Goal: Task Accomplishment & Management: Complete application form

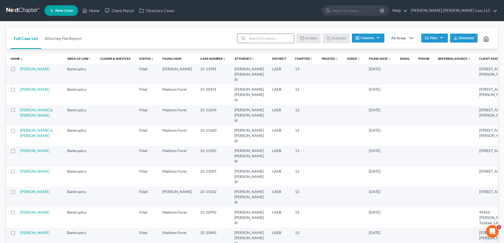
click at [261, 39] on input "search" at bounding box center [270, 38] width 47 height 9
type input "24-31353"
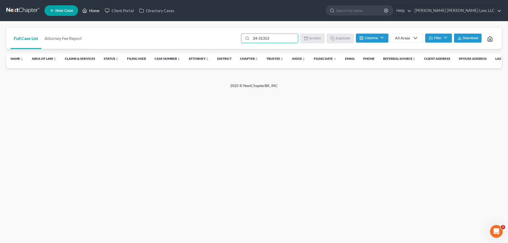
click at [88, 10] on link "Home" at bounding box center [91, 11] width 22 height 10
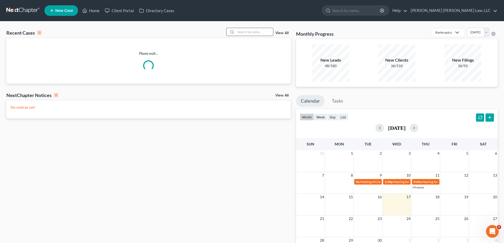
click at [247, 33] on input "search" at bounding box center [254, 32] width 37 height 8
type input "24-31353"
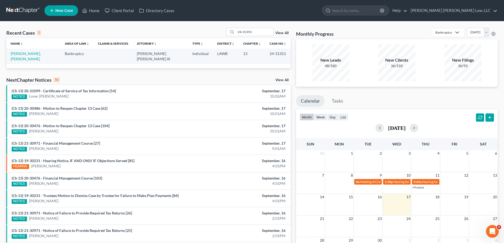
click at [29, 56] on td "Moses Gardner, Olivia" at bounding box center [33, 56] width 54 height 15
click at [28, 55] on link "Moses Gardner, Olivia" at bounding box center [26, 56] width 30 height 10
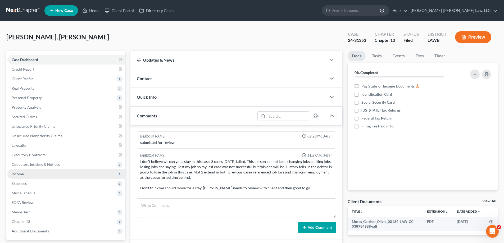
click at [28, 175] on span "Income" at bounding box center [66, 174] width 118 height 10
click at [28, 178] on span "Income" at bounding box center [66, 174] width 118 height 10
click at [25, 174] on span "Income" at bounding box center [66, 174] width 118 height 10
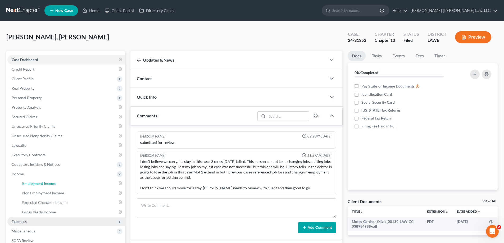
click at [31, 184] on span "Employment Income" at bounding box center [39, 183] width 34 height 4
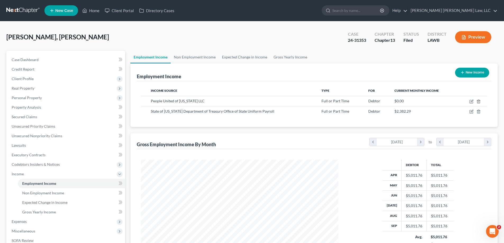
scroll to position [99, 208]
drag, startPoint x: 101, startPoint y: 12, endPoint x: 267, endPoint y: 108, distance: 191.5
click at [100, 12] on link "Home" at bounding box center [91, 11] width 22 height 10
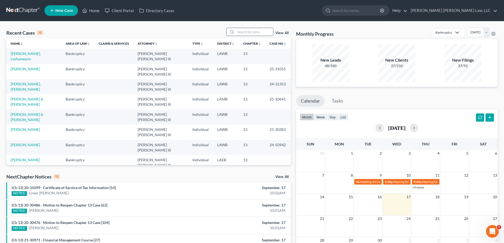
click at [243, 32] on input "search" at bounding box center [254, 32] width 37 height 8
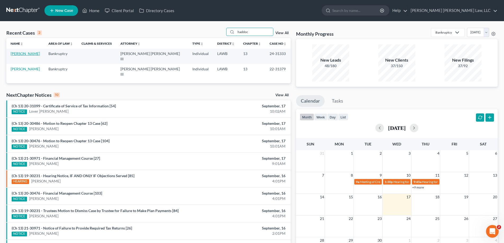
type input "haddoc"
click at [31, 53] on link "Haddock, Julie" at bounding box center [25, 53] width 29 height 4
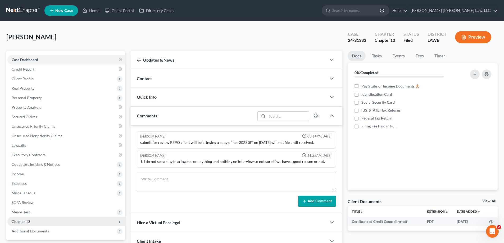
click at [18, 223] on span "Chapter 13" at bounding box center [21, 221] width 19 height 4
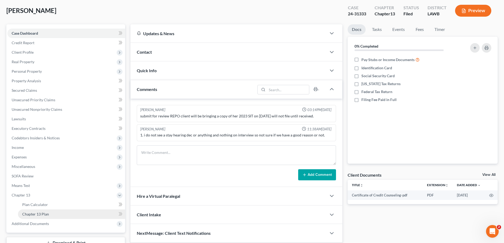
click at [49, 214] on link "Chapter 13 Plan" at bounding box center [71, 214] width 107 height 10
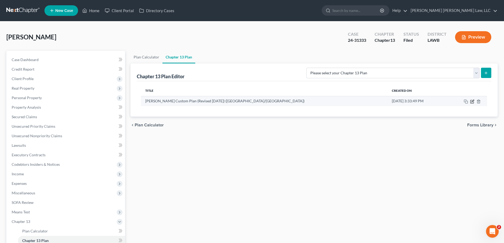
click at [471, 100] on icon "button" at bounding box center [472, 101] width 4 height 4
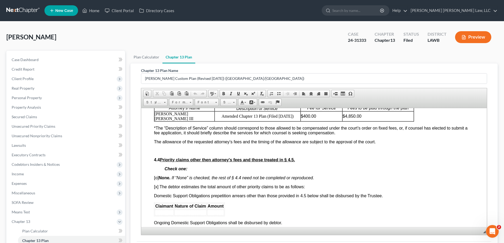
scroll to position [952, 0]
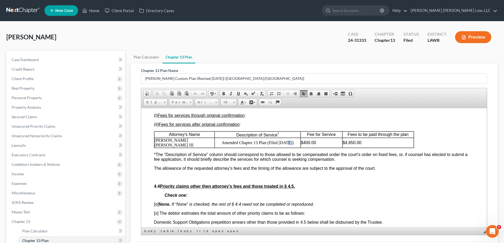
click at [283, 145] on p "Amended Chapter 13 Plan (Filed 09/16/2025)" at bounding box center [257, 142] width 85 height 5
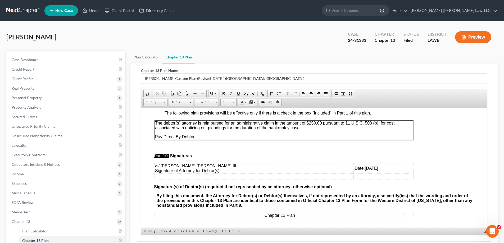
scroll to position [1627, 0]
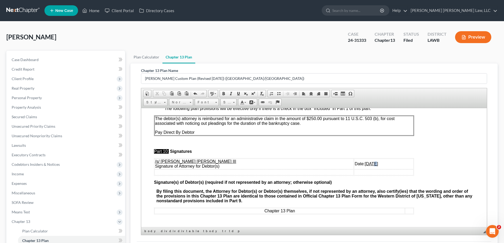
click at [365, 163] on u "09/16/2025" at bounding box center [371, 163] width 13 height 4
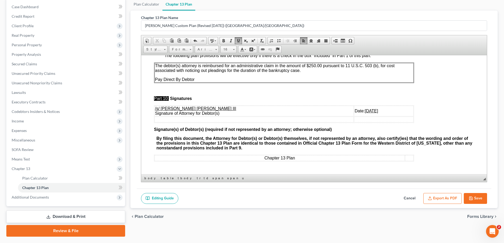
click at [476, 199] on button "Save" at bounding box center [475, 198] width 23 height 11
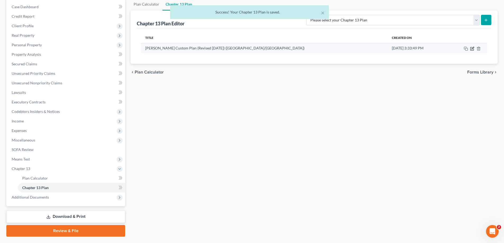
click at [472, 50] on icon "button" at bounding box center [472, 49] width 4 height 4
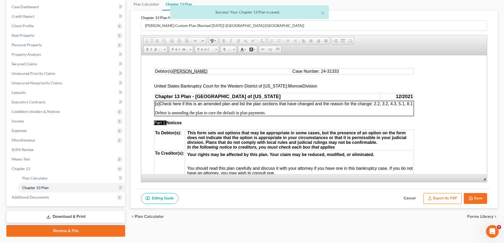
scroll to position [0, 0]
click at [444, 199] on button "Export as PDF" at bounding box center [442, 198] width 38 height 11
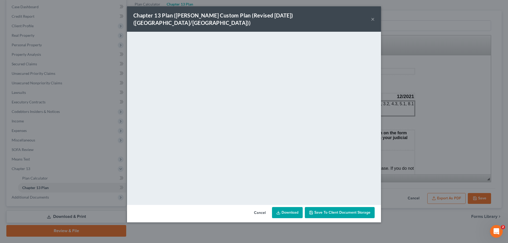
drag, startPoint x: 364, startPoint y: 15, endPoint x: 369, endPoint y: 16, distance: 4.4
click at [364, 15] on div "Chapter 13 Plan (E. Orum Custom Plan (Revised 12/1/2021) (Alexandria/Monroe)) ×" at bounding box center [254, 18] width 254 height 25
click at [372, 16] on button "×" at bounding box center [373, 19] width 4 height 6
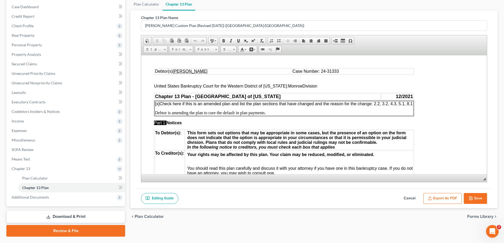
click at [479, 198] on button "Save" at bounding box center [475, 198] width 23 height 11
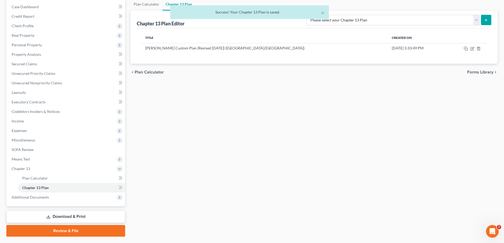
click at [77, 219] on link "Download & Print" at bounding box center [65, 216] width 119 height 12
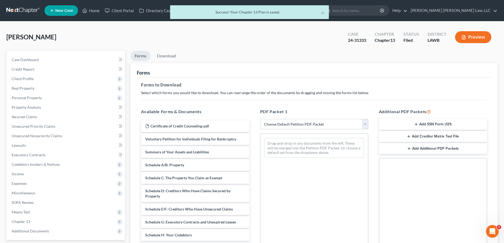
click at [286, 129] on select "Choose Default Petition PDF Packet Complete Bankruptcy Petition (all forms and …" at bounding box center [314, 124] width 108 height 11
select select "2"
click at [260, 119] on select "Choose Default Petition PDF Packet Complete Bankruptcy Petition (all forms and …" at bounding box center [314, 124] width 108 height 11
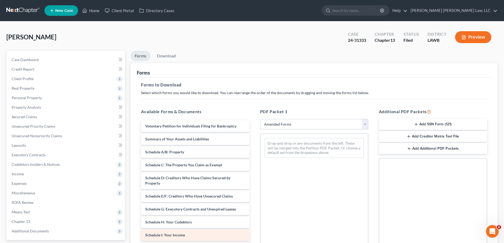
scroll to position [26, 0]
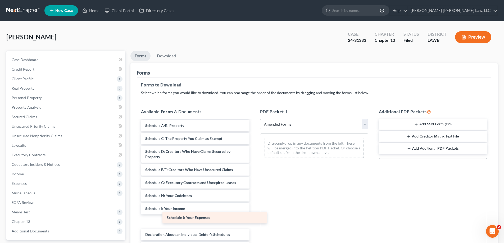
drag, startPoint x: 184, startPoint y: 224, endPoint x: 307, endPoint y: 169, distance: 134.6
click at [253, 169] on div "Schedule J: Your Expenses Voluntary Petition for Individuals Filing for Bankrup…" at bounding box center [195, 211] width 117 height 235
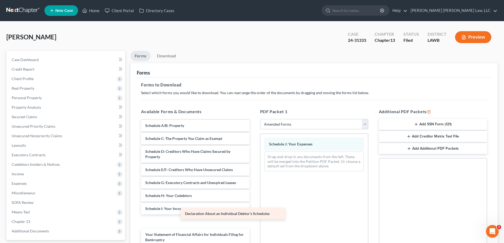
drag, startPoint x: 219, startPoint y: 219, endPoint x: 309, endPoint y: 197, distance: 92.8
click at [253, 199] on div "Declaration About an Individual Debtor's Schedules Voluntary Petition for Indiv…" at bounding box center [195, 205] width 117 height 222
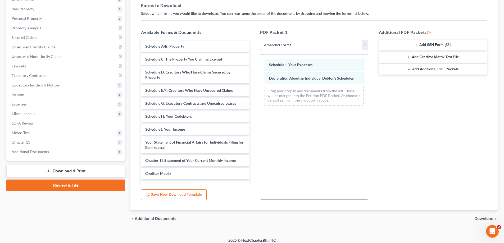
click at [484, 218] on span "Download" at bounding box center [483, 219] width 19 height 4
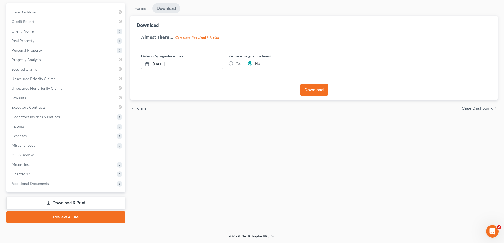
scroll to position [48, 0]
click at [306, 93] on button "Download" at bounding box center [313, 90] width 27 height 12
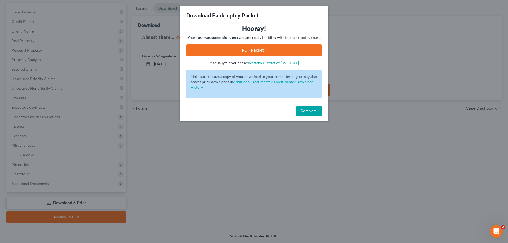
click at [265, 47] on link "PDF Packet 1" at bounding box center [253, 50] width 135 height 12
click at [319, 112] on button "Complete!" at bounding box center [308, 111] width 25 height 11
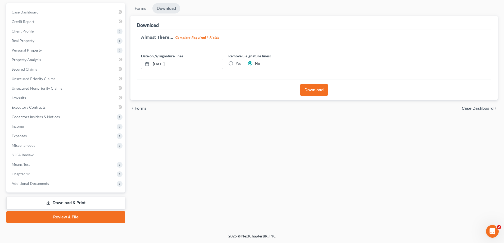
scroll to position [0, 0]
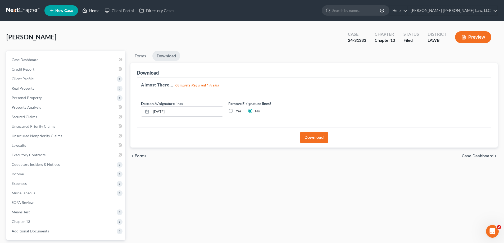
click at [89, 10] on link "Home" at bounding box center [91, 11] width 22 height 10
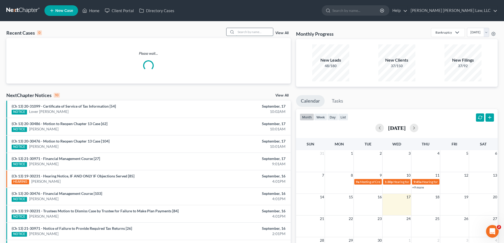
click at [254, 32] on input "search" at bounding box center [254, 32] width 37 height 8
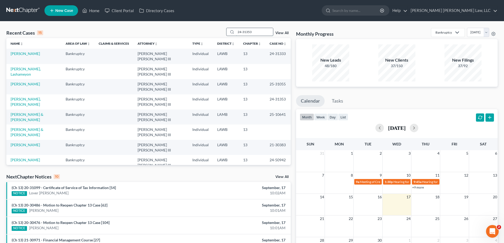
type input "24-31353"
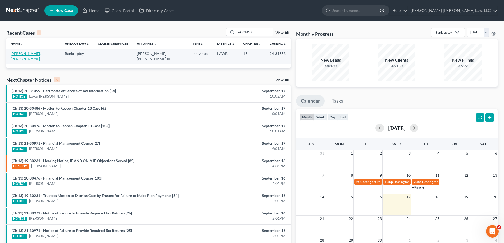
click at [33, 55] on link "Moses Gardner, Olivia" at bounding box center [26, 56] width 30 height 10
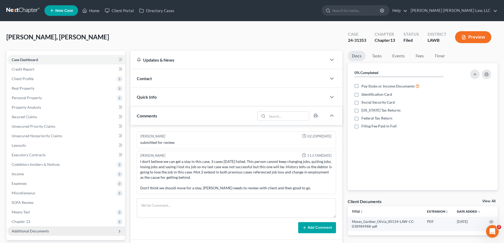
drag, startPoint x: 26, startPoint y: 222, endPoint x: 50, endPoint y: 230, distance: 24.9
click at [26, 222] on span "Chapter 13" at bounding box center [21, 221] width 19 height 4
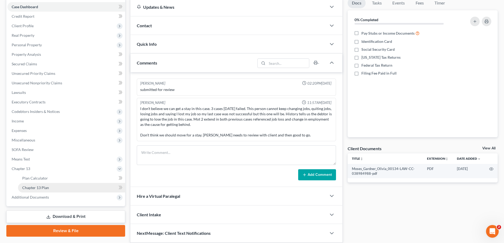
click at [49, 186] on link "Chapter 13 Plan" at bounding box center [71, 188] width 107 height 10
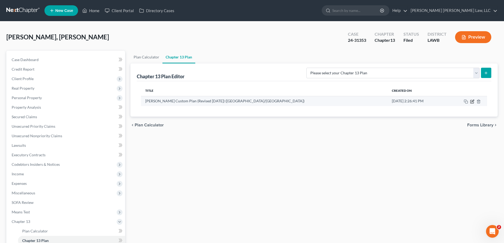
click at [471, 102] on icon "button" at bounding box center [472, 101] width 4 height 4
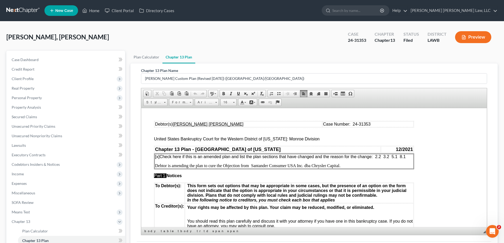
drag, startPoint x: 376, startPoint y: 158, endPoint x: 406, endPoint y: 158, distance: 29.9
click at [405, 158] on span "[x] Check here if this is an amended plan and list the plan sections that have …" at bounding box center [280, 156] width 250 height 4
click at [221, 166] on p "Debtor is amending the plan to cure the Objection from Santander Consumer USA I…" at bounding box center [284, 165] width 258 height 5
drag, startPoint x: 223, startPoint y: 166, endPoint x: 355, endPoint y: 159, distance: 132.4
click at [355, 159] on td "[x] Check here if this is an amended plan and list the plan sections that have …" at bounding box center [283, 161] width 259 height 15
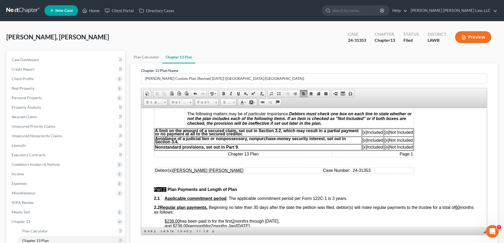
scroll to position [185, 0]
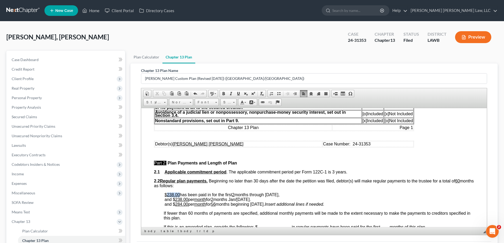
drag, startPoint x: 168, startPoint y: 195, endPoint x: 179, endPoint y: 195, distance: 11.1
click at [179, 195] on u "$238.00" at bounding box center [171, 194] width 15 height 4
click at [169, 194] on span "has been paid in for the first 2 months through December 2024," at bounding box center [219, 194] width 100 height 4
drag, startPoint x: 237, startPoint y: 194, endPoint x: 240, endPoint y: 193, distance: 2.7
click at [240, 193] on span "has been paid in for the first 2 months through December 2024," at bounding box center [233, 194] width 100 height 4
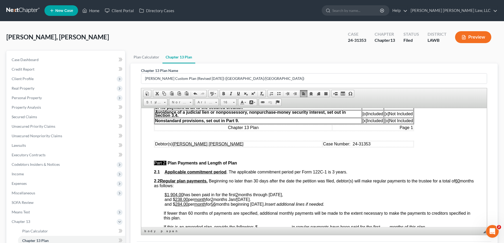
click at [243, 197] on span "and $ 238.00 per month for 2 months Jan/Feb 2025." at bounding box center [207, 199] width 86 height 4
click at [238, 195] on u "2" at bounding box center [237, 194] width 2 height 4
click at [238, 194] on u "2" at bounding box center [237, 194] width 2 height 4
drag, startPoint x: 273, startPoint y: 193, endPoint x: 285, endPoint y: 195, distance: 11.5
click at [285, 195] on span "has been paid in for the first 11 months through December 2024," at bounding box center [234, 194] width 102 height 4
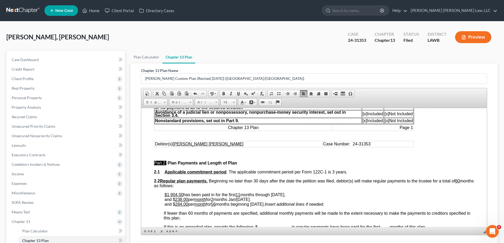
drag, startPoint x: 299, startPoint y: 199, endPoint x: 285, endPoint y: 195, distance: 14.8
click at [296, 199] on p "$1,904.00 has been paid in for the first 11 months through December 2024, and $…" at bounding box center [318, 199] width 309 height 14
drag, startPoint x: 274, startPoint y: 192, endPoint x: 304, endPoint y: 194, distance: 30.2
click at [285, 194] on span "has been paid in for the first 11 months through December 2024," at bounding box center [234, 194] width 102 height 4
drag, startPoint x: 235, startPoint y: 199, endPoint x: 263, endPoint y: 200, distance: 28.3
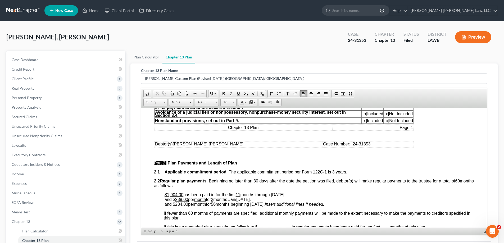
click at [263, 200] on p "$1,904.00 has been paid in for the first 11 months through September 2025, and …" at bounding box center [318, 199] width 309 height 14
drag, startPoint x: 175, startPoint y: 203, endPoint x: 182, endPoint y: 204, distance: 6.7
click at [182, 204] on u "284.00" at bounding box center [181, 204] width 13 height 4
drag, startPoint x: 174, startPoint y: 204, endPoint x: 184, endPoint y: 204, distance: 9.5
click at [184, 204] on span "and $313 .00 per month for 56 months beginning March 2025." at bounding box center [214, 204] width 100 height 4
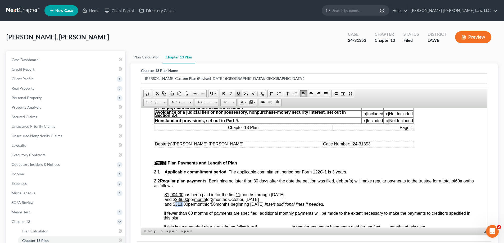
click at [240, 95] on span at bounding box center [238, 93] width 4 height 4
drag, startPoint x: 216, startPoint y: 205, endPoint x: 219, endPoint y: 205, distance: 3.2
click at [216, 205] on u "56" at bounding box center [213, 204] width 5 height 4
drag, startPoint x: 256, startPoint y: 203, endPoint x: 268, endPoint y: 204, distance: 11.4
click at [265, 204] on span "and $ 313. 00 per month for 47 months beginning March 2025." at bounding box center [214, 204] width 100 height 4
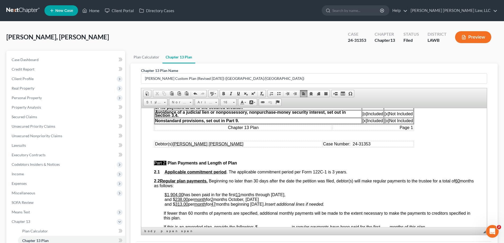
scroll to position [238, 0]
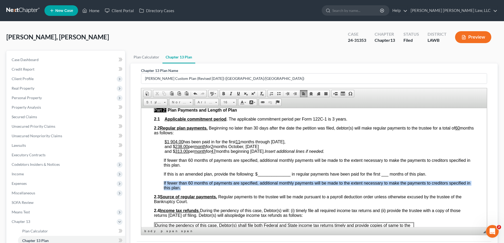
drag, startPoint x: 159, startPoint y: 182, endPoint x: 186, endPoint y: 187, distance: 27.1
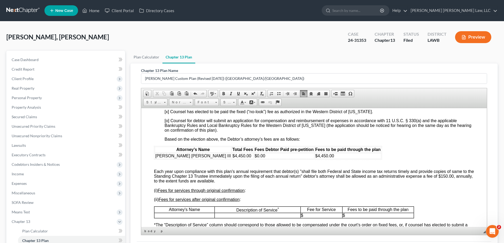
scroll to position [952, 0]
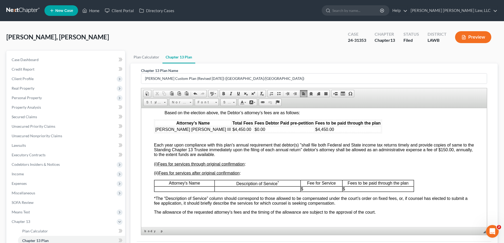
click at [193, 191] on p at bounding box center [184, 188] width 60 height 5
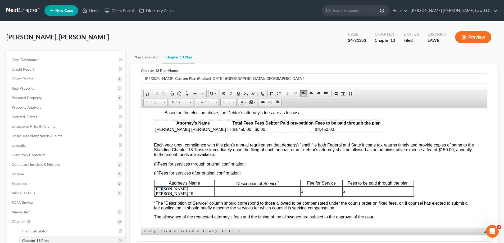
click at [159, 196] on p "E. orum Young III" at bounding box center [184, 191] width 60 height 10
click at [229, 194] on p at bounding box center [257, 191] width 85 height 5
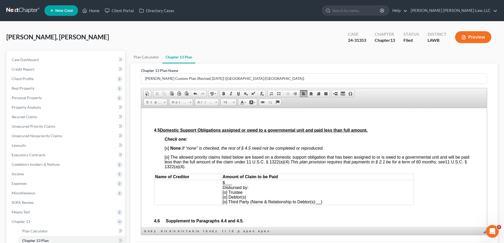
scroll to position [1216, 0]
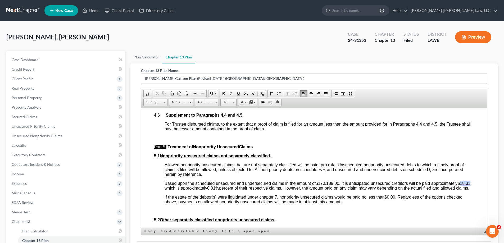
drag, startPoint x: 204, startPoint y: 194, endPoint x: 213, endPoint y: 194, distance: 9.0
click at [457, 185] on u "$18.33" at bounding box center [463, 183] width 13 height 4
click at [219, 190] on u "0.01%" at bounding box center [213, 188] width 12 height 4
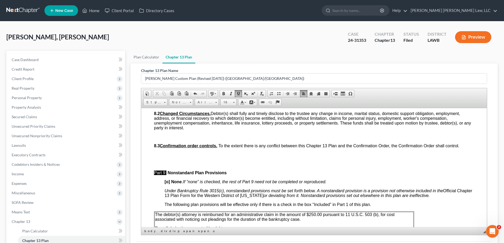
scroll to position [1560, 0]
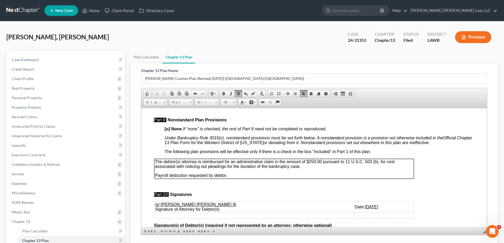
drag, startPoint x: 337, startPoint y: 216, endPoint x: 364, endPoint y: 216, distance: 26.7
click at [364, 212] on td "Date: 12/31/2024" at bounding box center [383, 206] width 59 height 11
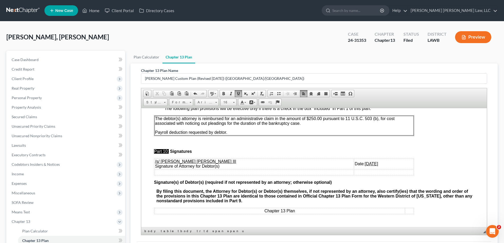
scroll to position [53, 0]
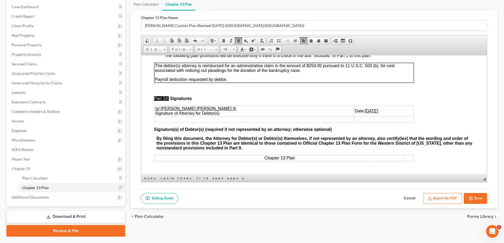
click at [466, 197] on button "Save" at bounding box center [475, 198] width 23 height 11
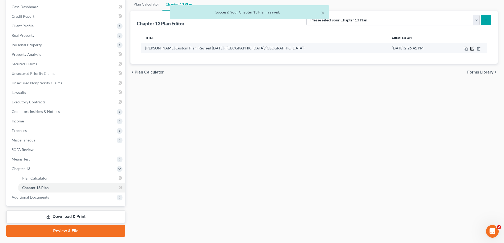
click at [473, 49] on icon "button" at bounding box center [472, 49] width 4 height 4
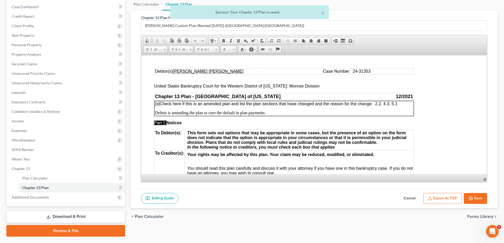
scroll to position [0, 0]
click at [452, 197] on button "Export as PDF" at bounding box center [442, 198] width 38 height 11
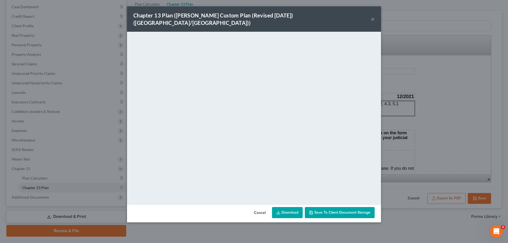
click at [373, 16] on button "×" at bounding box center [373, 19] width 4 height 6
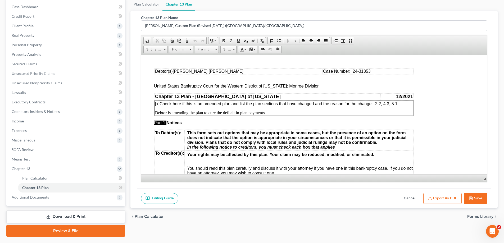
click at [483, 196] on button "Save" at bounding box center [475, 198] width 23 height 11
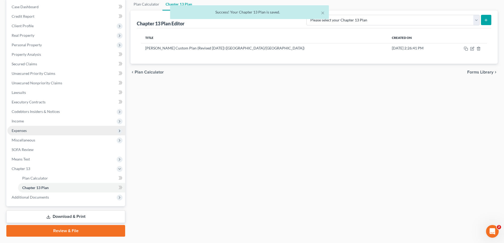
click at [35, 134] on span "Expenses" at bounding box center [66, 131] width 118 height 10
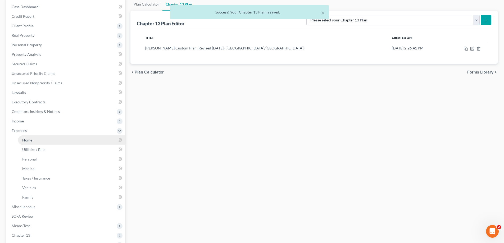
click at [36, 137] on link "Home" at bounding box center [71, 140] width 107 height 10
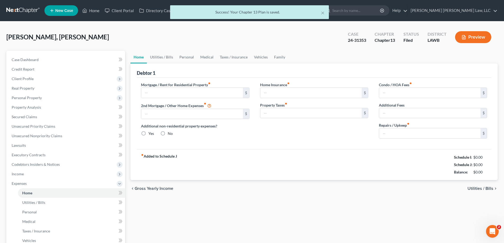
type input "1,200.00"
type input "0.00"
radio input "true"
type input "0.00"
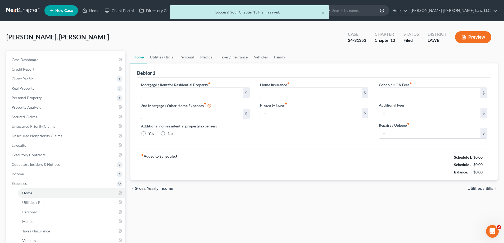
type input "0.00"
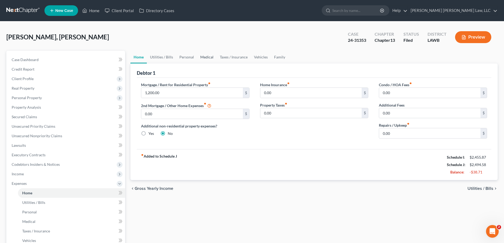
click at [201, 62] on link "Medical" at bounding box center [207, 57] width 20 height 13
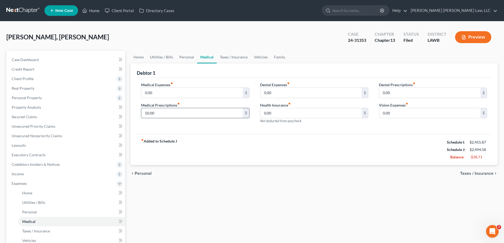
click at [187, 114] on input "50.00" at bounding box center [191, 113] width 101 height 10
click at [227, 58] on link "Taxes / Insurance" at bounding box center [234, 57] width 34 height 13
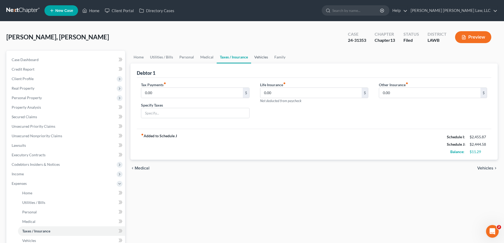
click at [253, 58] on link "Vehicles" at bounding box center [261, 57] width 20 height 13
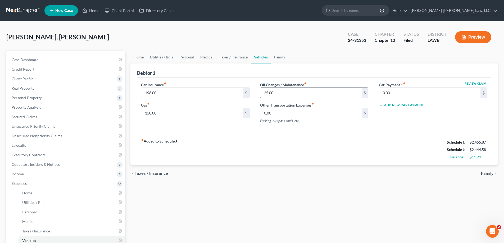
click at [283, 95] on input "25.00" at bounding box center [310, 93] width 101 height 10
click at [275, 58] on link "Family" at bounding box center [279, 57] width 17 height 13
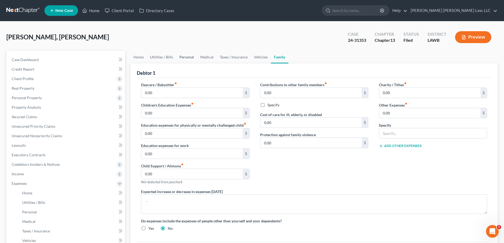
click at [189, 60] on link "Personal" at bounding box center [186, 57] width 21 height 13
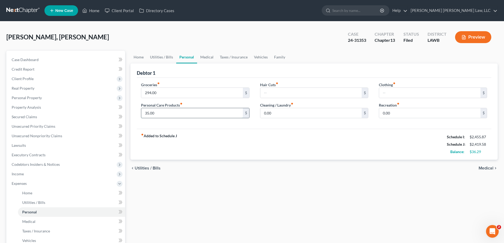
click at [196, 118] on input "35.00" at bounding box center [191, 113] width 101 height 10
click at [200, 56] on link "Medical" at bounding box center [207, 57] width 20 height 13
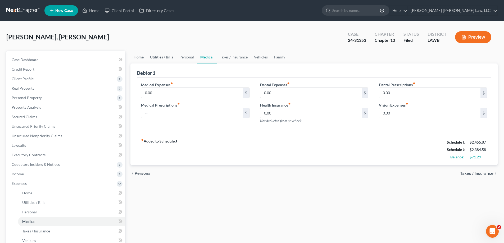
click at [167, 55] on link "Utilities / Bills" at bounding box center [161, 57] width 29 height 13
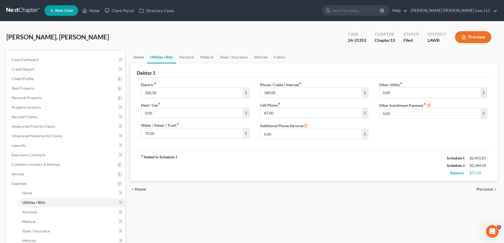
click at [131, 58] on link "Home" at bounding box center [138, 57] width 16 height 13
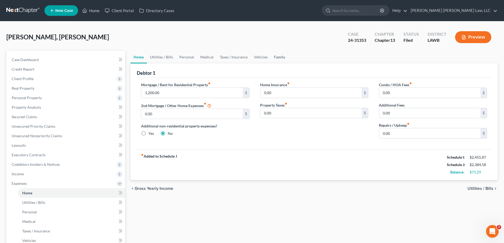
click at [278, 58] on link "Family" at bounding box center [279, 57] width 17 height 13
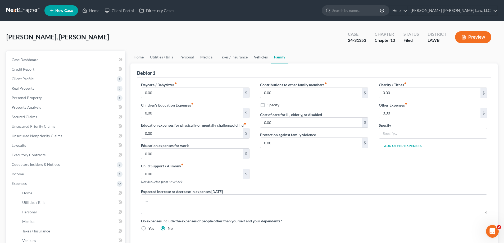
click at [259, 57] on link "Vehicles" at bounding box center [261, 57] width 20 height 13
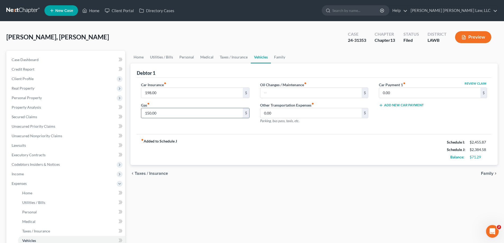
click at [199, 111] on input "150.00" at bounding box center [191, 113] width 101 height 10
type input "100"
click at [245, 55] on link "Taxes / Insurance" at bounding box center [234, 57] width 34 height 13
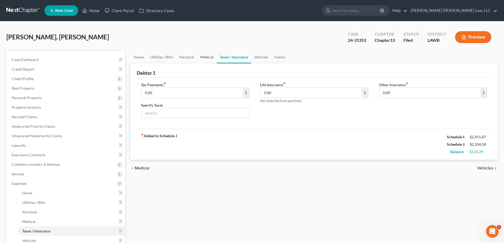
click at [202, 56] on link "Medical" at bounding box center [207, 57] width 20 height 13
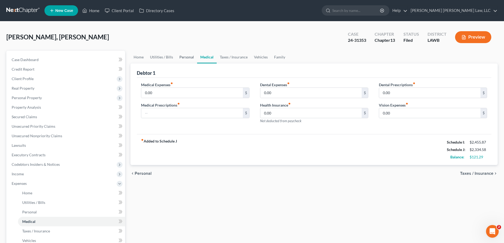
click at [184, 58] on link "Personal" at bounding box center [186, 57] width 21 height 13
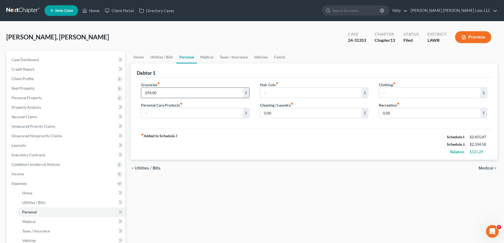
click at [188, 95] on input "294.00" at bounding box center [191, 93] width 101 height 10
type input "200"
click at [160, 57] on link "Utilities / Bills" at bounding box center [161, 57] width 29 height 13
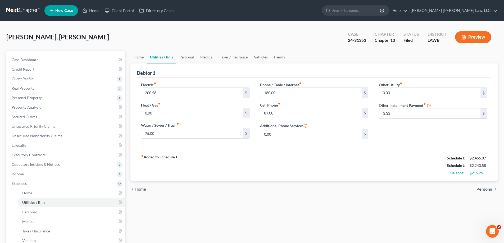
drag, startPoint x: 294, startPoint y: 219, endPoint x: 259, endPoint y: 199, distance: 40.4
click at [294, 219] on div "Home Utilities / Bills Personal Medical Taxes / Insurance Vehicles Family Debto…" at bounding box center [314, 194] width 372 height 286
click at [186, 56] on link "Personal" at bounding box center [186, 57] width 21 height 13
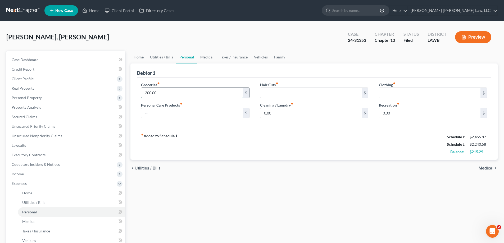
click at [194, 92] on input "200.00" at bounding box center [191, 93] width 101 height 10
type input "150"
click at [273, 56] on link "Family" at bounding box center [279, 57] width 17 height 13
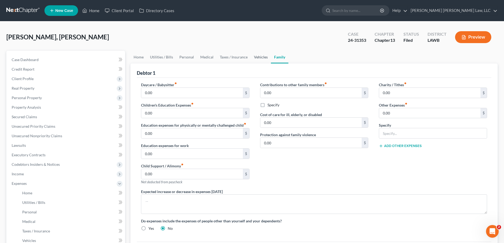
click at [259, 56] on link "Vehicles" at bounding box center [261, 57] width 20 height 13
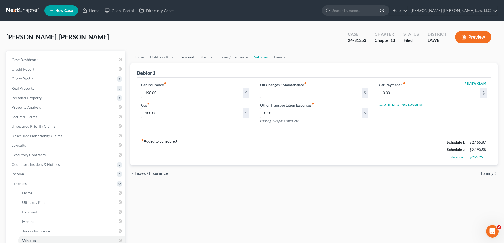
click at [189, 56] on link "Personal" at bounding box center [186, 57] width 21 height 13
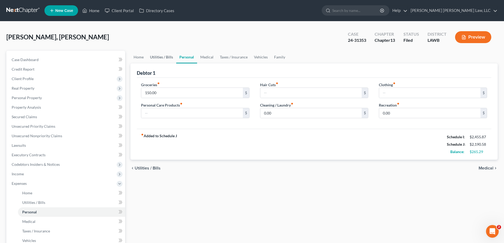
click at [167, 57] on link "Utilities / Bills" at bounding box center [161, 57] width 29 height 13
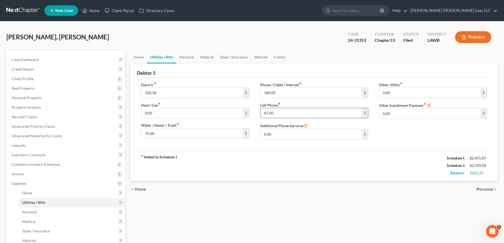
click at [302, 112] on input "87.00" at bounding box center [310, 113] width 101 height 10
type input "80"
click at [190, 137] on input "75.00" at bounding box center [191, 133] width 101 height 10
type input "70"
click at [163, 97] on input "200.58" at bounding box center [191, 93] width 101 height 10
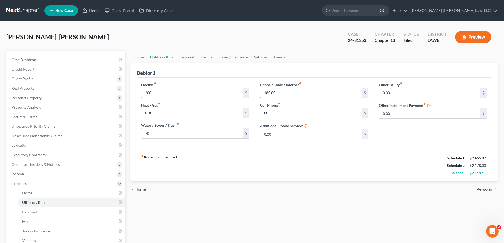
type input "200"
click at [283, 94] on input "180.00" at bounding box center [310, 93] width 101 height 10
click at [318, 160] on div "fiber_manual_record Added to Schedule J Schedule I: $2,455.87 Schedule J: $2,17…" at bounding box center [314, 165] width 354 height 31
click at [259, 56] on link "Vehicles" at bounding box center [261, 57] width 20 height 13
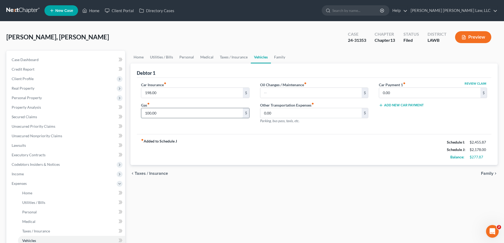
click at [169, 117] on input "100.00" at bounding box center [191, 113] width 101 height 10
type input "80"
click at [190, 56] on link "Personal" at bounding box center [186, 57] width 21 height 13
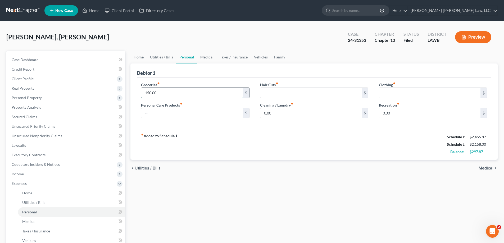
click at [198, 97] on input "150.00" at bounding box center [191, 93] width 101 height 10
click at [190, 163] on div "chevron_left Utilities / Bills Medical chevron_right" at bounding box center [313, 168] width 367 height 17
click at [154, 92] on input "135" at bounding box center [191, 93] width 101 height 10
click at [233, 173] on div "chevron_left Utilities / Bills Medical chevron_right" at bounding box center [313, 168] width 367 height 17
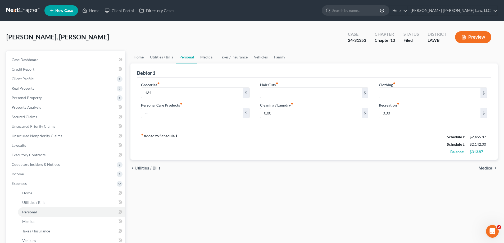
scroll to position [114, 0]
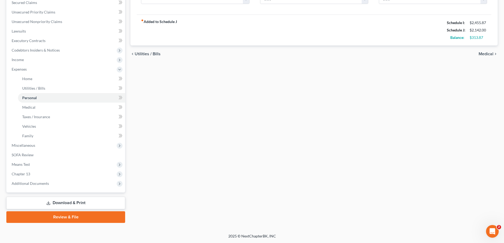
drag, startPoint x: 74, startPoint y: 198, endPoint x: 79, endPoint y: 203, distance: 7.5
click at [74, 198] on link "Download & Print" at bounding box center [65, 203] width 119 height 12
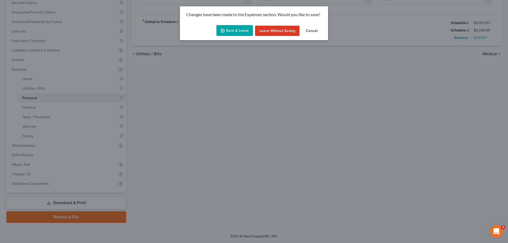
click at [246, 27] on button "Save & Leave" at bounding box center [234, 30] width 36 height 11
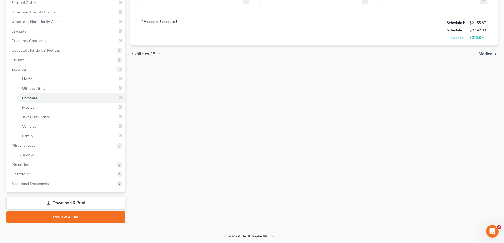
type input "134.00"
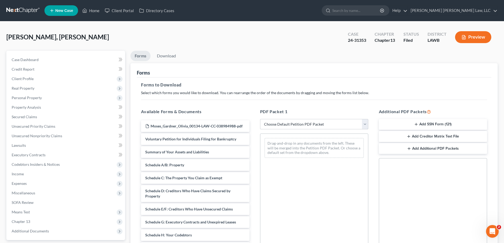
click at [287, 126] on select "Choose Default Petition PDF Packet Complete Bankruptcy Petition (all forms and …" at bounding box center [314, 124] width 108 height 11
select select "2"
click at [260, 119] on select "Choose Default Petition PDF Packet Complete Bankruptcy Petition (all forms and …" at bounding box center [314, 124] width 108 height 11
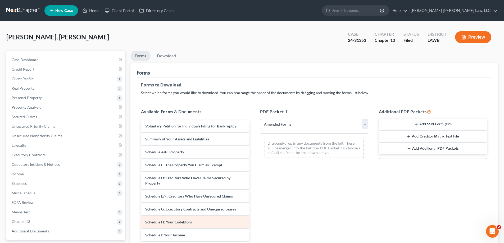
scroll to position [53, 0]
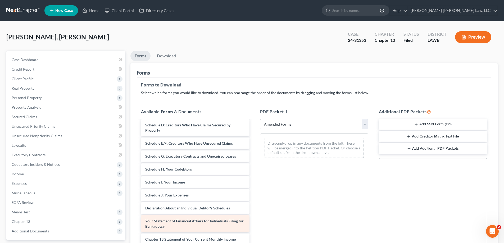
click at [253, 164] on div "Voluntary Petition for Individuals Filing for Bankruptcy Summary of Your Assets…" at bounding box center [195, 184] width 117 height 235
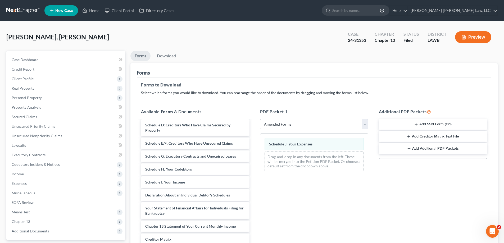
click at [253, 177] on div "Voluntary Petition for Individuals Filing for Bankruptcy Summary of Your Assets…" at bounding box center [195, 178] width 117 height 222
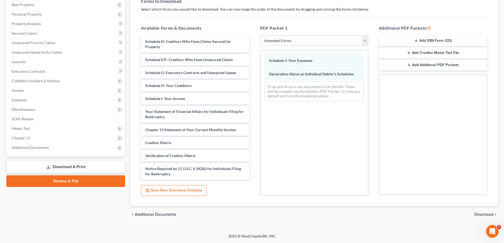
click at [477, 214] on span "Download" at bounding box center [483, 214] width 19 height 4
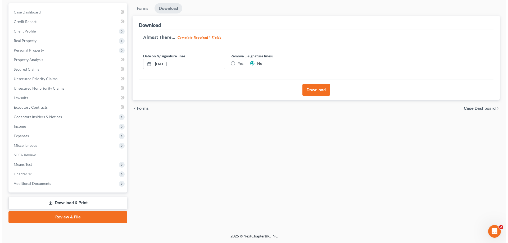
scroll to position [48, 0]
click at [319, 87] on button "Download" at bounding box center [313, 90] width 27 height 12
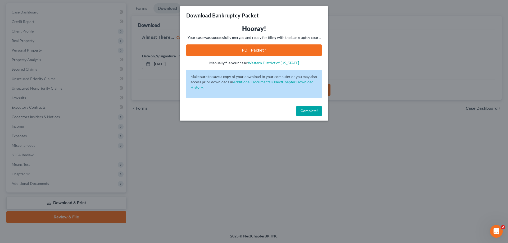
click at [262, 50] on link "PDF Packet 1" at bounding box center [253, 50] width 135 height 12
